Goal: Task Accomplishment & Management: Use online tool/utility

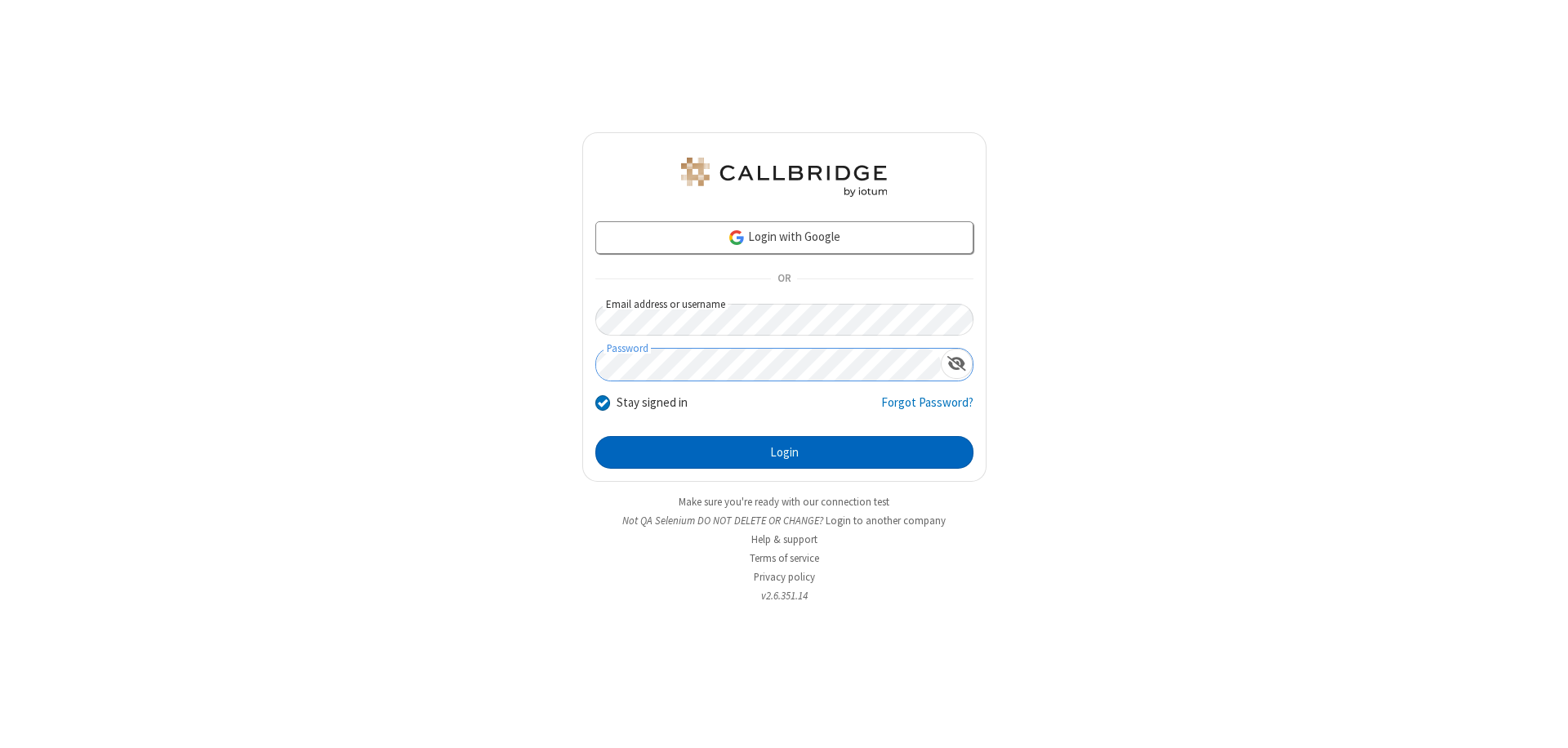
click at [784, 452] on button "Login" at bounding box center [784, 452] width 378 height 33
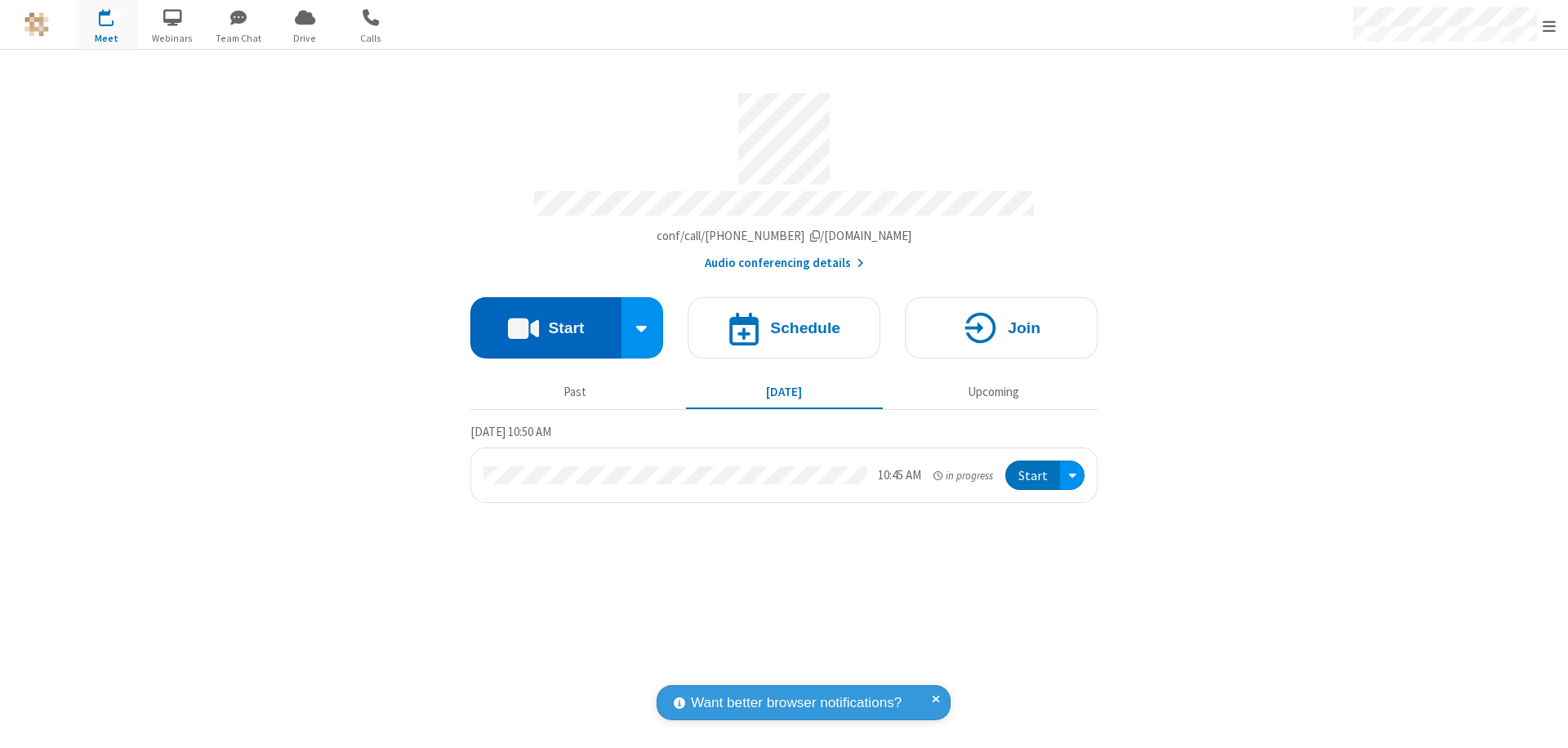
click at [545, 321] on button "Start" at bounding box center [545, 327] width 151 height 61
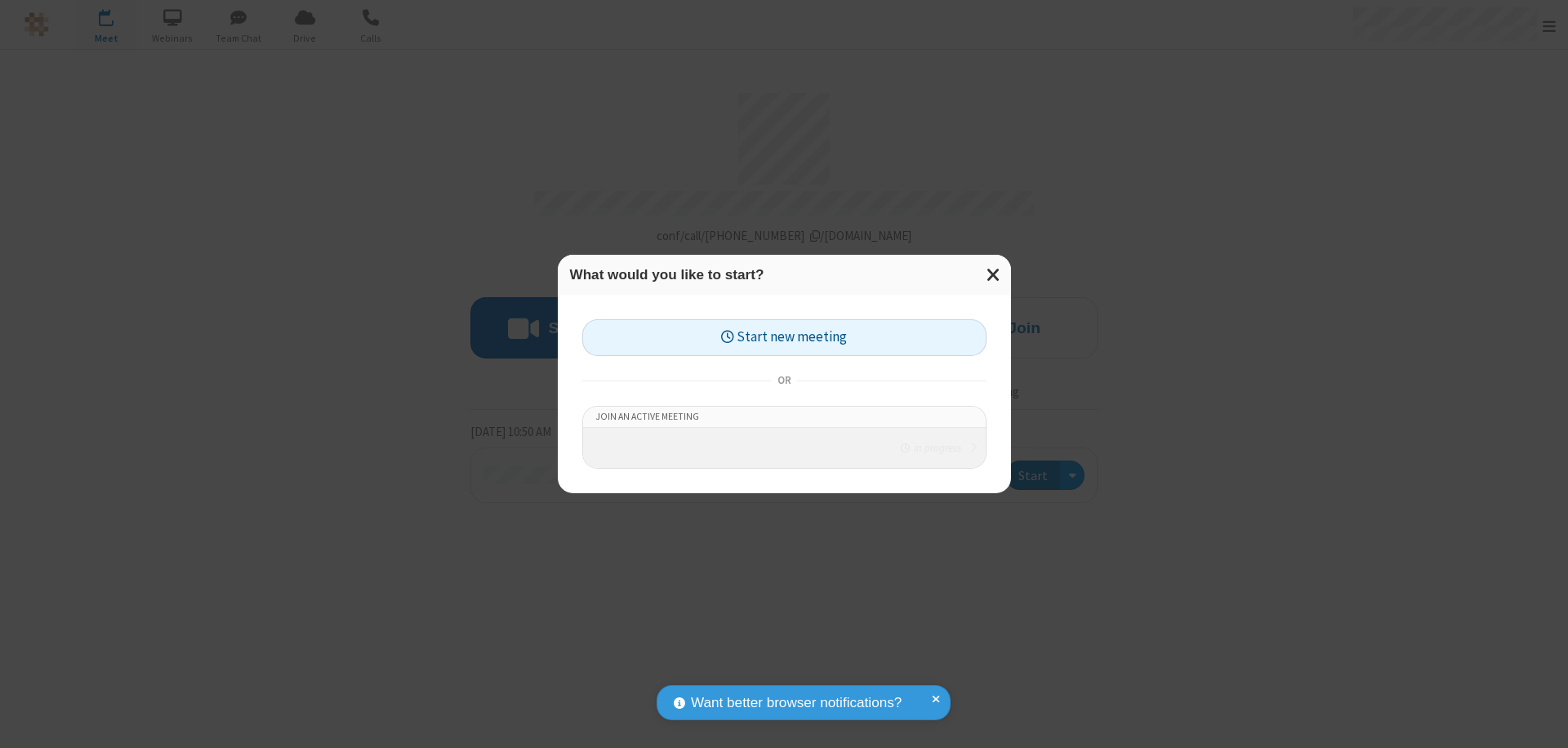
click at [784, 332] on button "Start new meeting" at bounding box center [784, 337] width 405 height 37
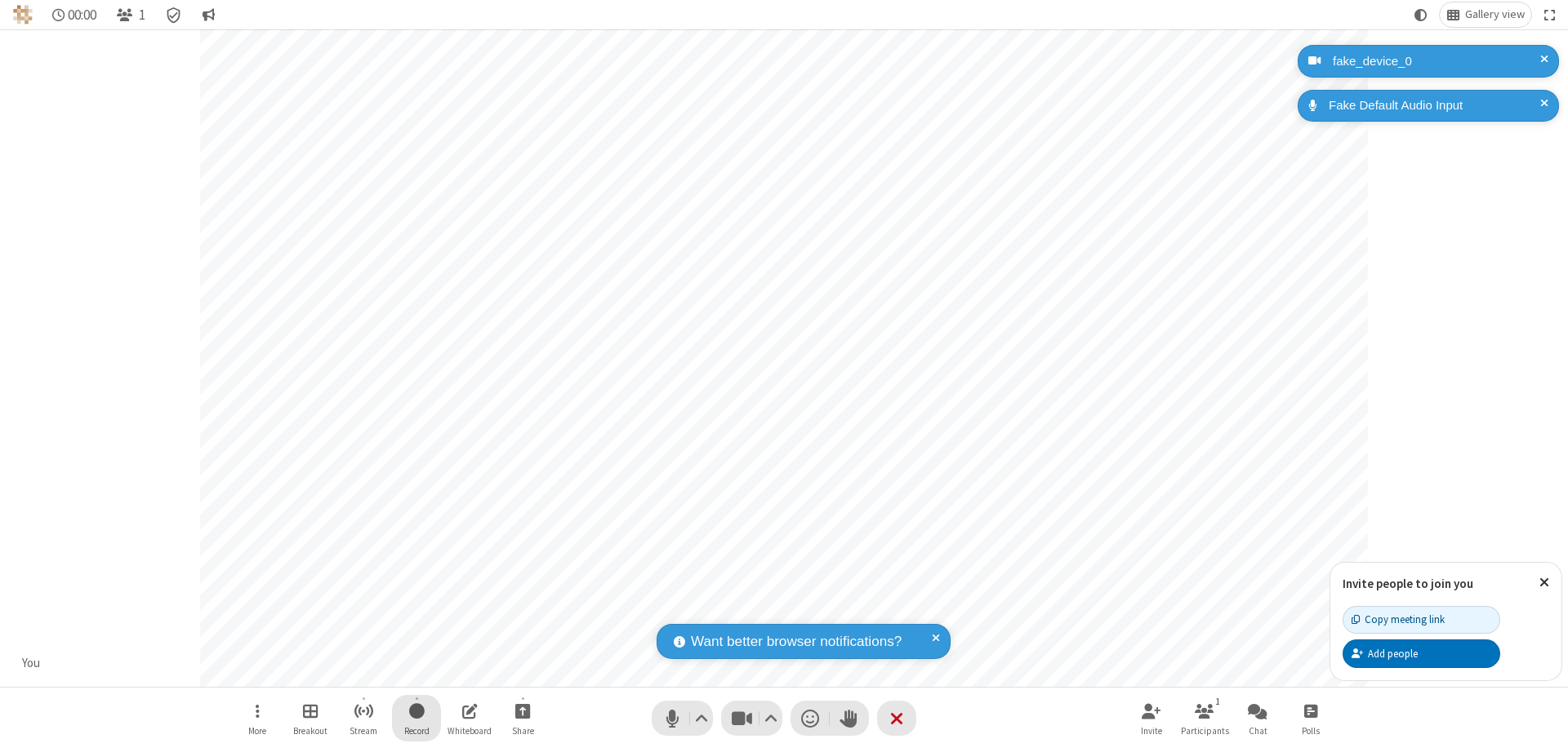
click at [416, 718] on span "Start recording" at bounding box center [417, 710] width 16 height 21
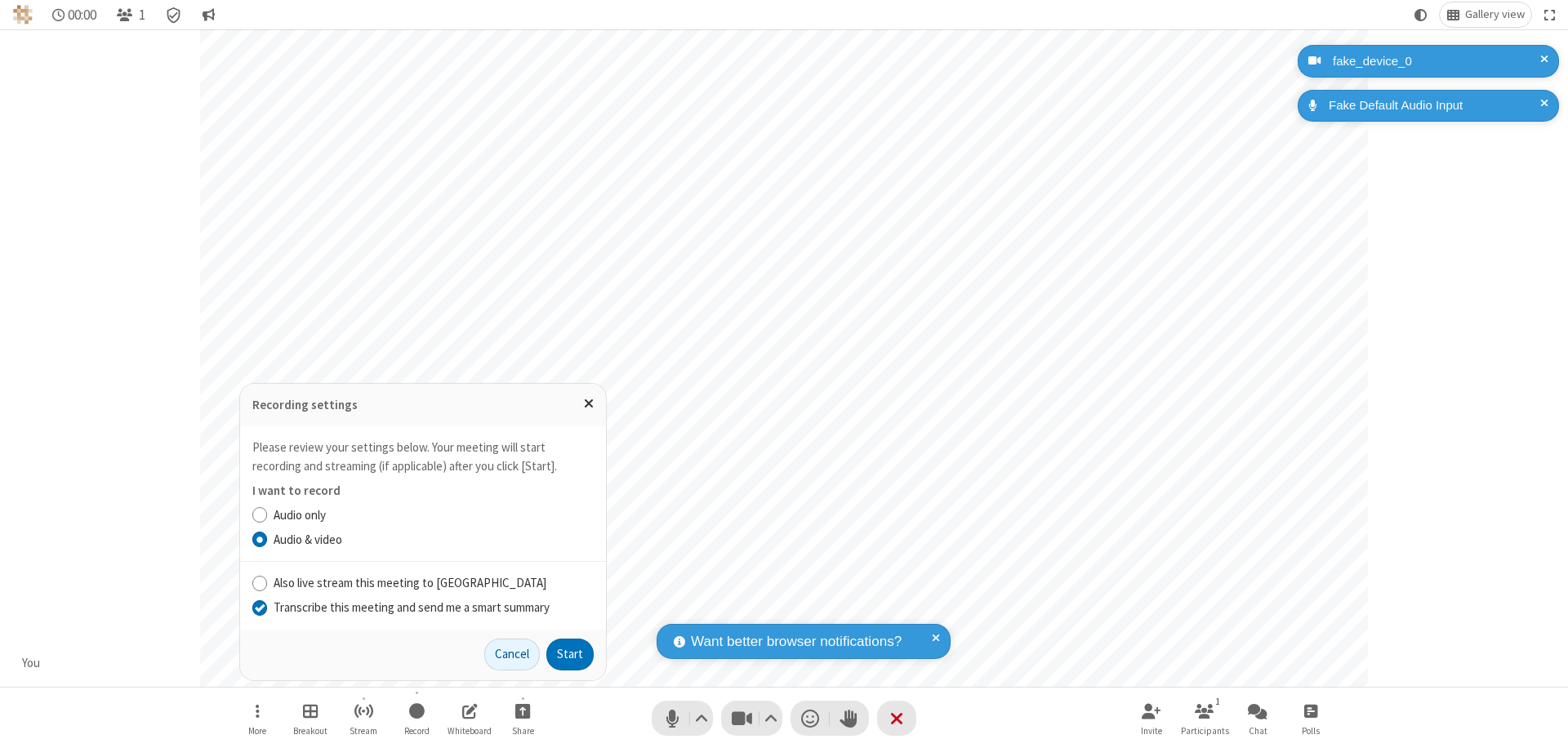
click at [259, 607] on input "Transcribe this meeting and send me a smart summary" at bounding box center [260, 607] width 16 height 17
click at [570, 654] on button "Start" at bounding box center [570, 654] width 47 height 33
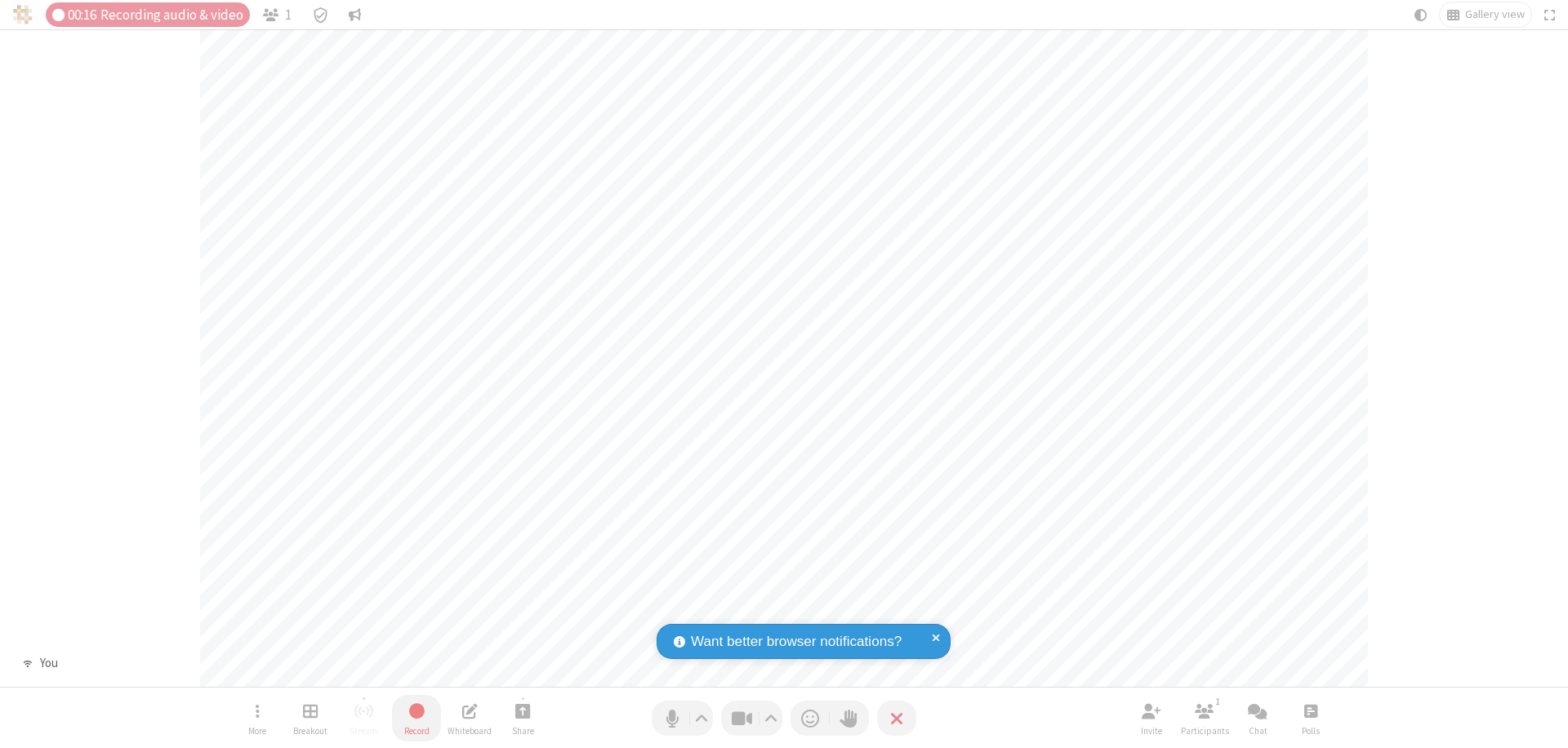
click at [416, 718] on span "Stop recording" at bounding box center [416, 710] width 20 height 21
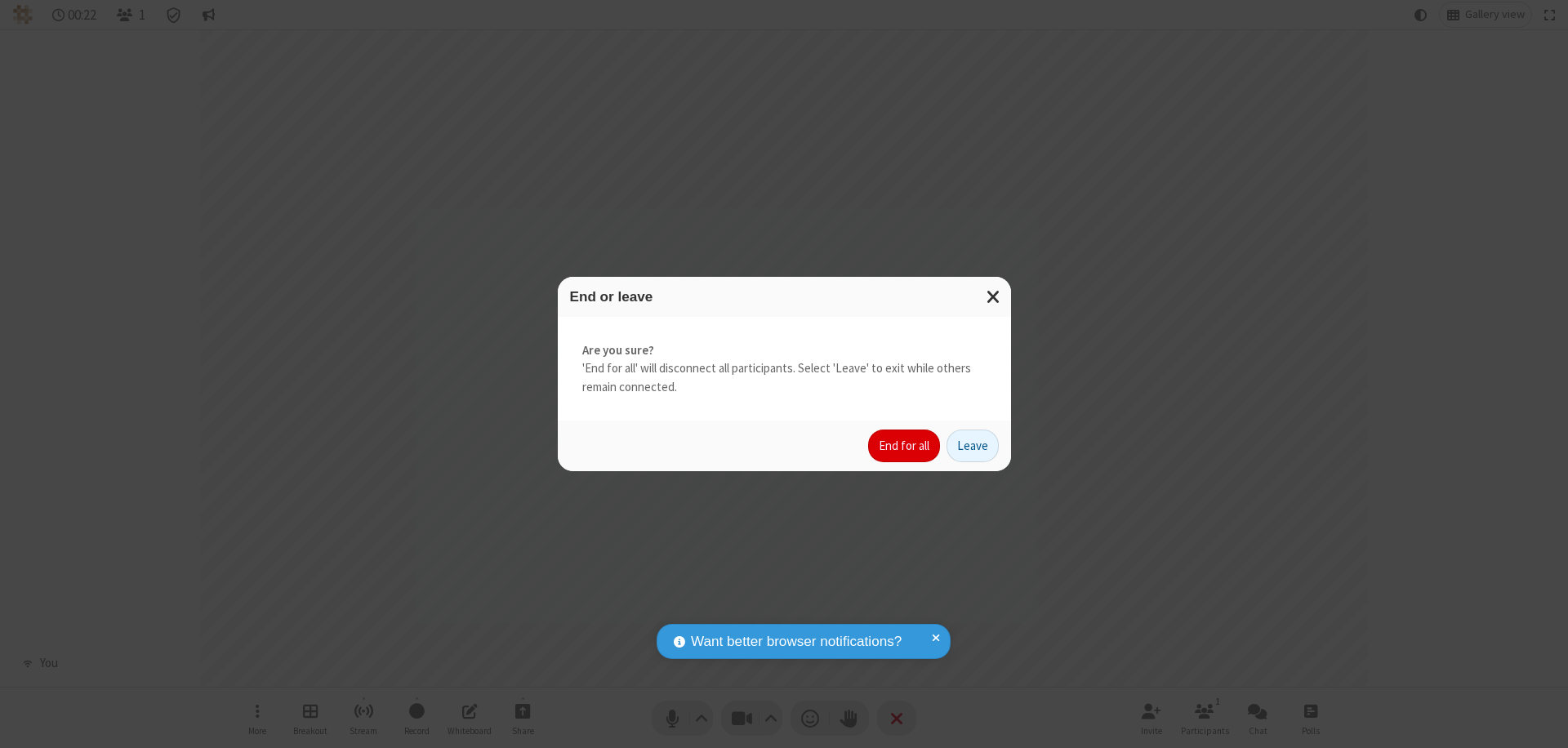
click at [905, 446] on button "End for all" at bounding box center [903, 445] width 72 height 33
